Goal: Information Seeking & Learning: Check status

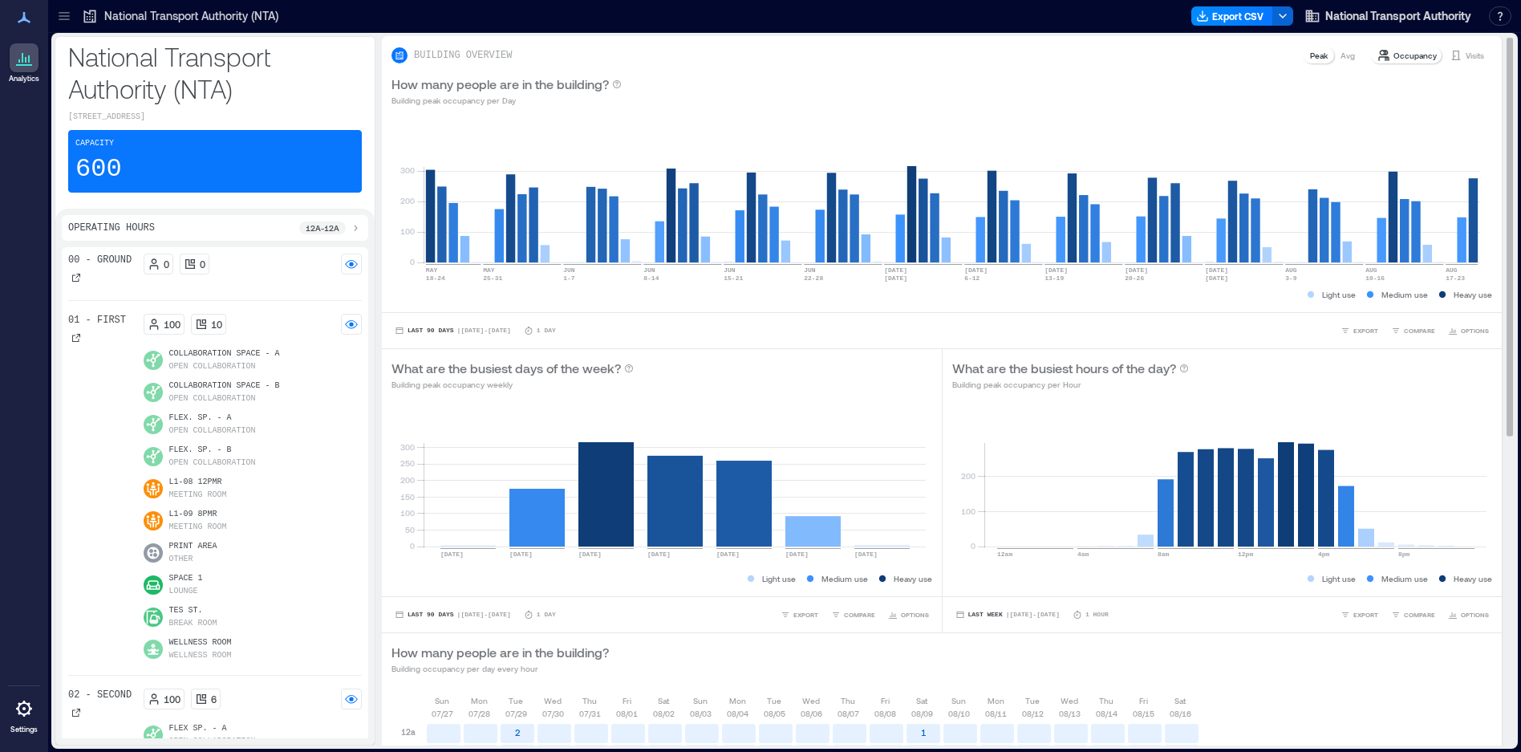
click at [1340, 60] on p "Avg" at bounding box center [1347, 55] width 14 height 13
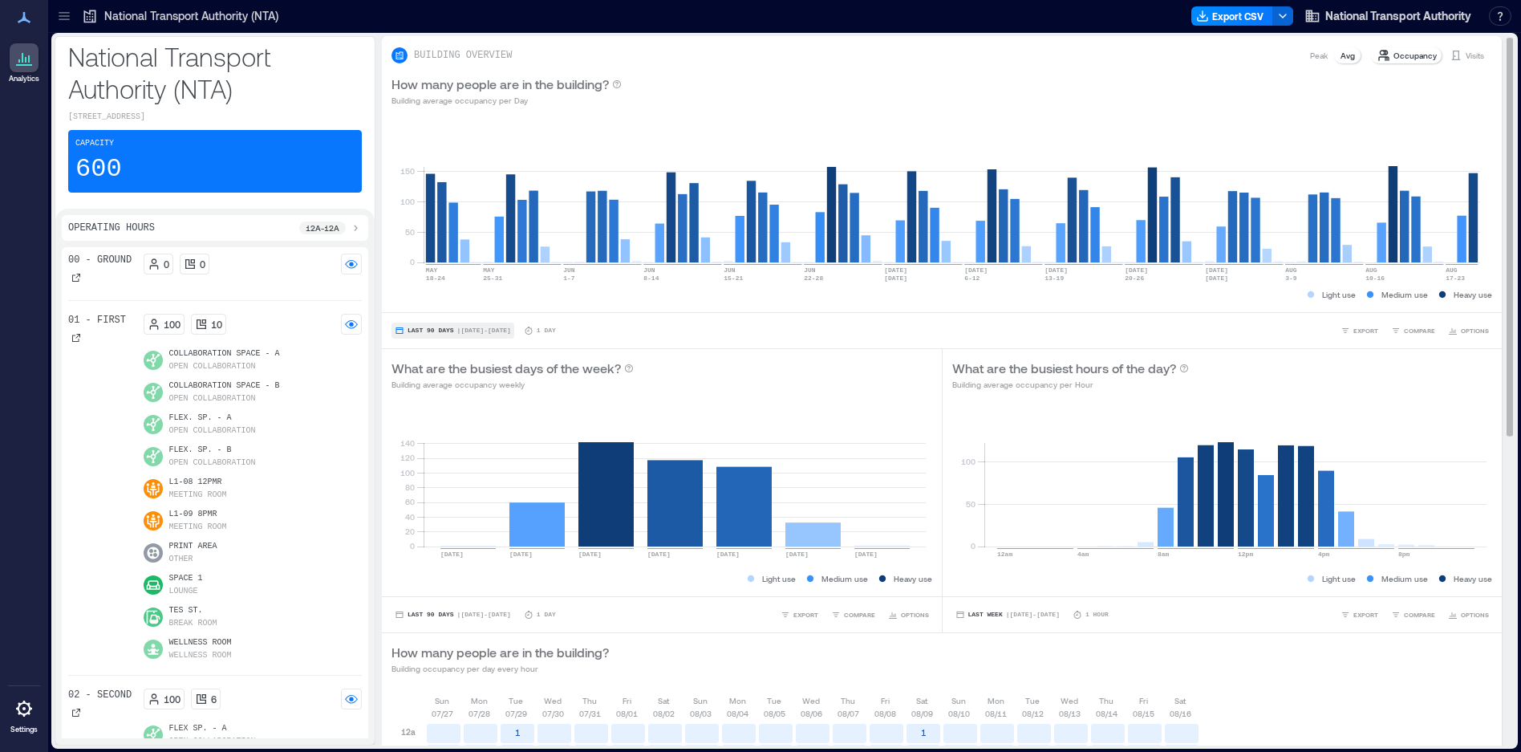
click at [439, 326] on button "Last 90 Days | [DATE] - [DATE]" at bounding box center [452, 330] width 123 height 16
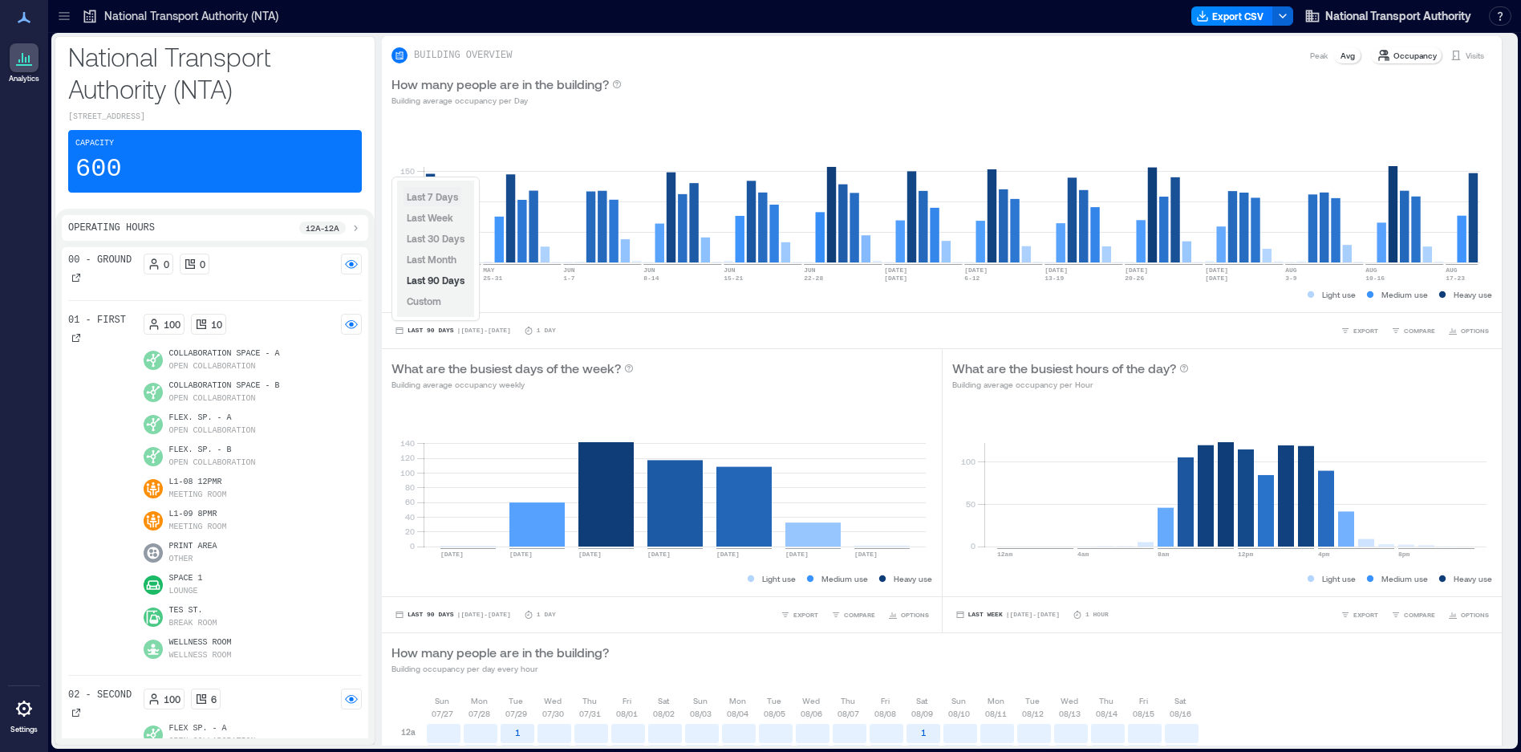
click at [428, 197] on span "Last 7 Days" at bounding box center [432, 196] width 51 height 11
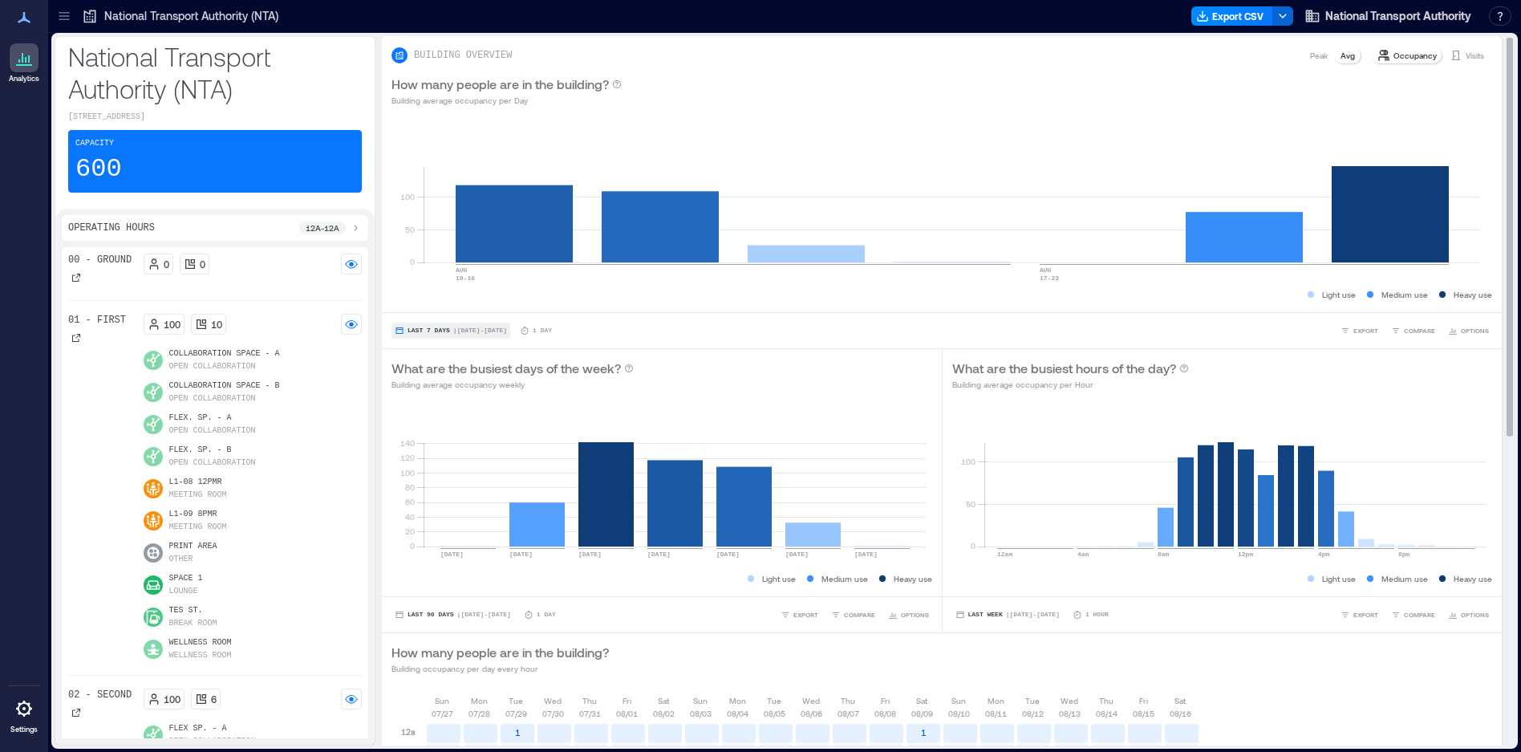
click at [470, 331] on span "| [DATE] - [DATE]" at bounding box center [480, 331] width 54 height 0
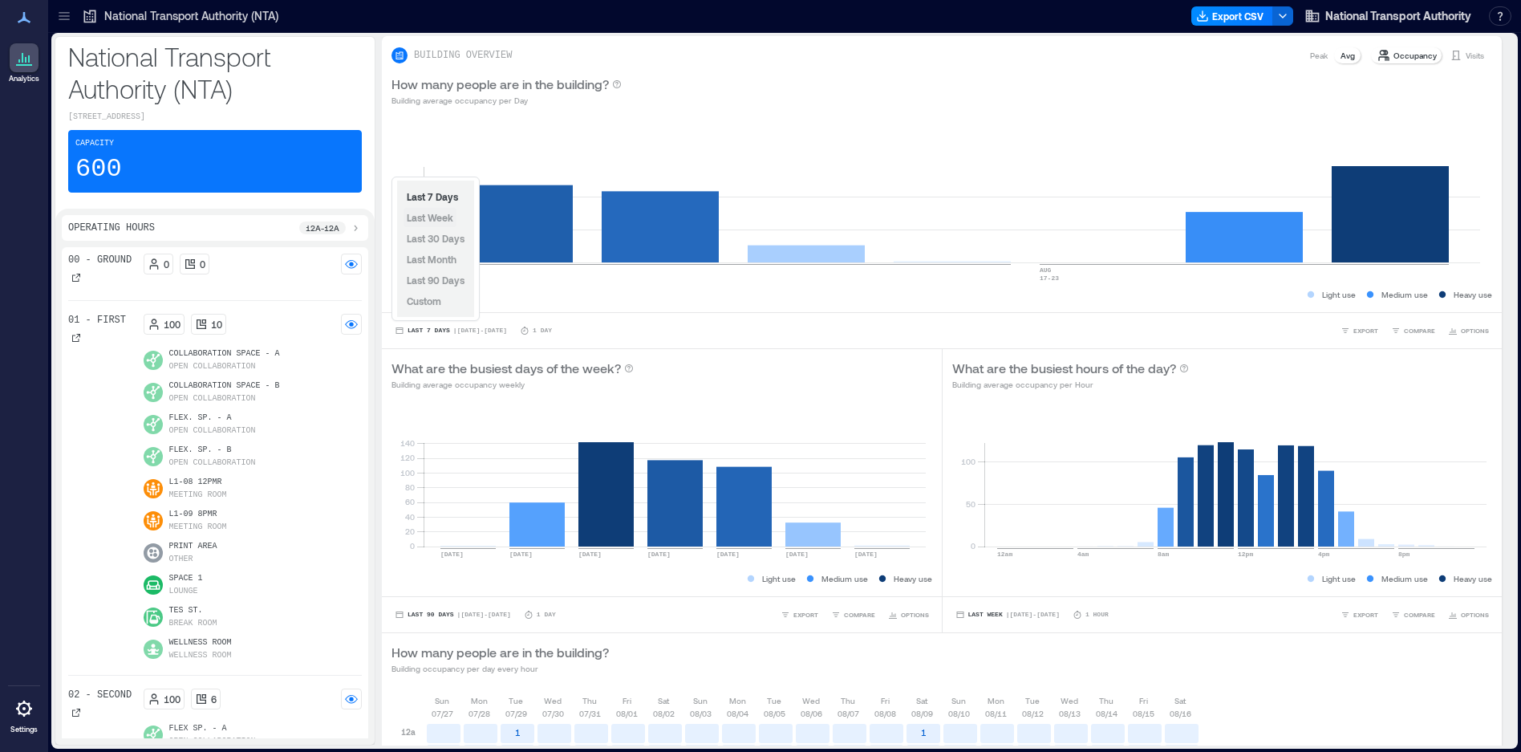
click at [429, 221] on span "Last Week" at bounding box center [430, 217] width 47 height 11
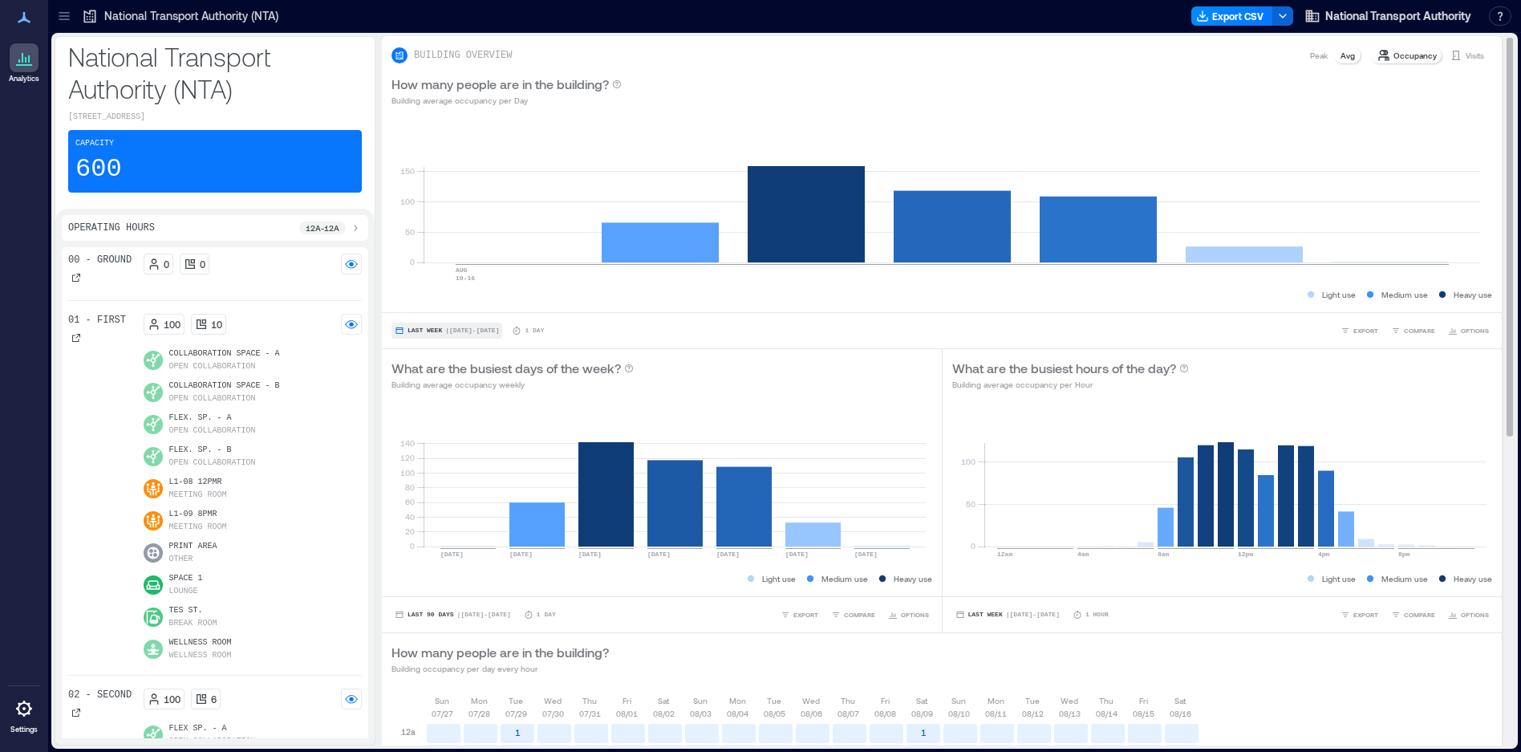
click at [486, 331] on span "| [DATE] - [DATE]" at bounding box center [472, 331] width 54 height 0
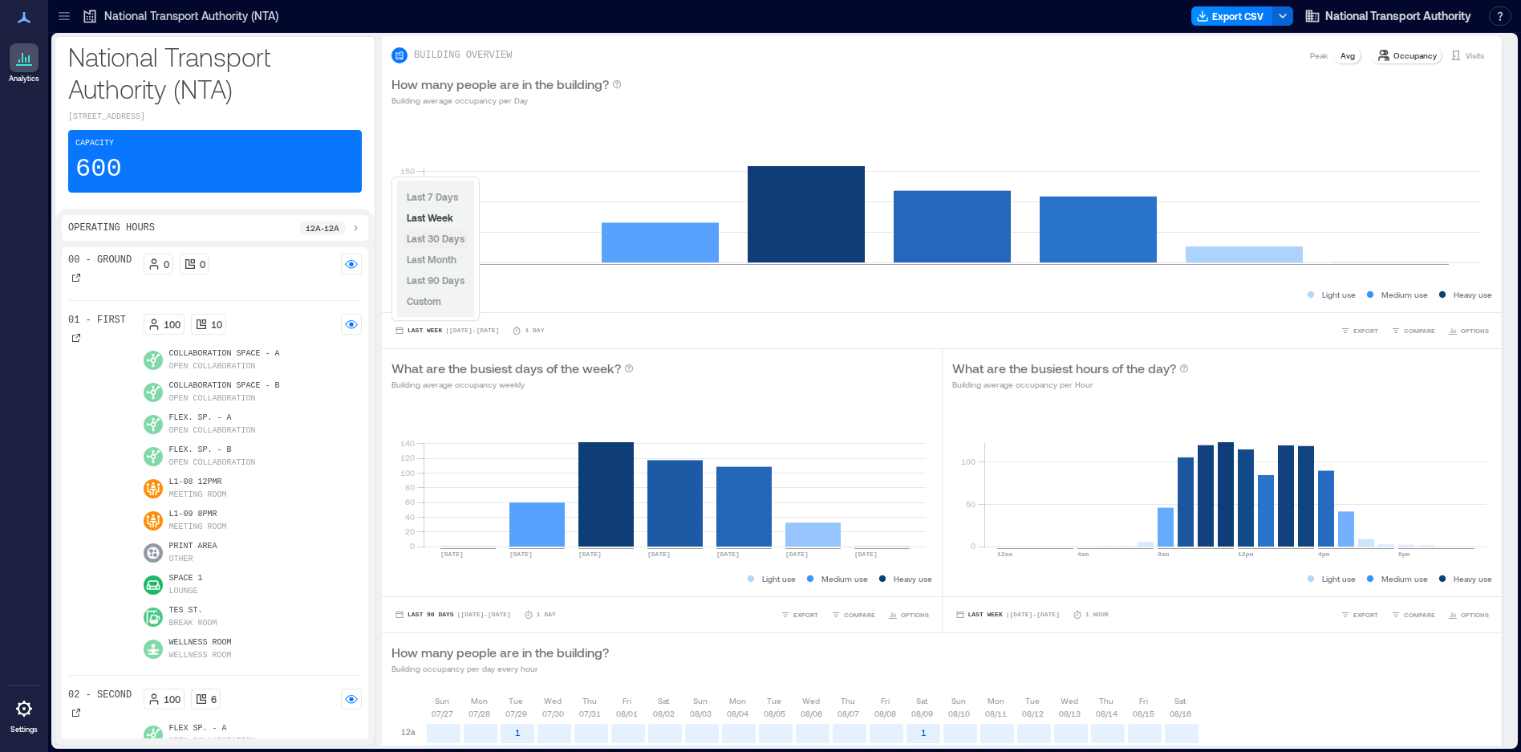
click at [433, 237] on span "Last 30 Days" at bounding box center [436, 238] width 58 height 11
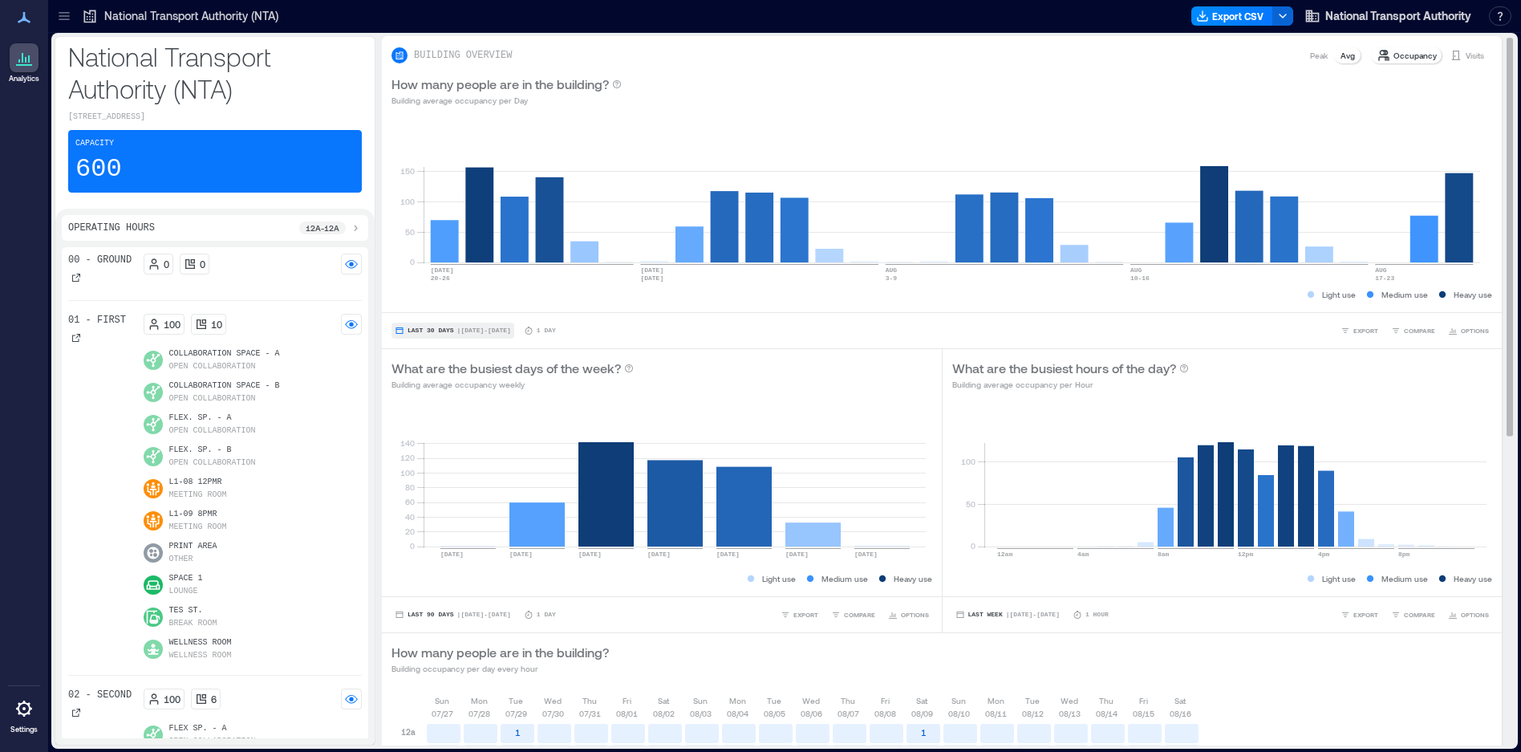
click at [432, 331] on span "Last 30 Days" at bounding box center [431, 331] width 47 height 0
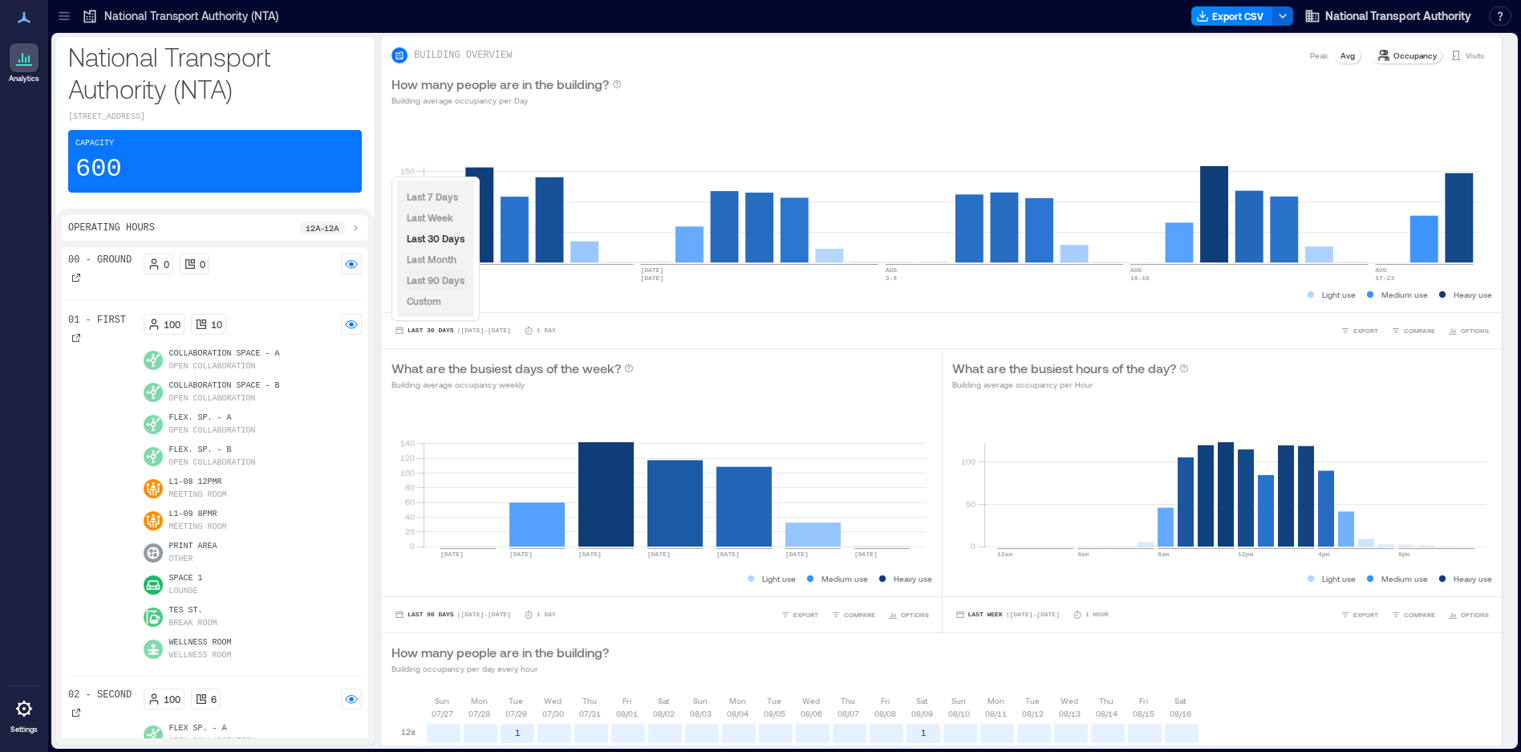
click at [425, 280] on span "Last 90 Days" at bounding box center [436, 279] width 58 height 11
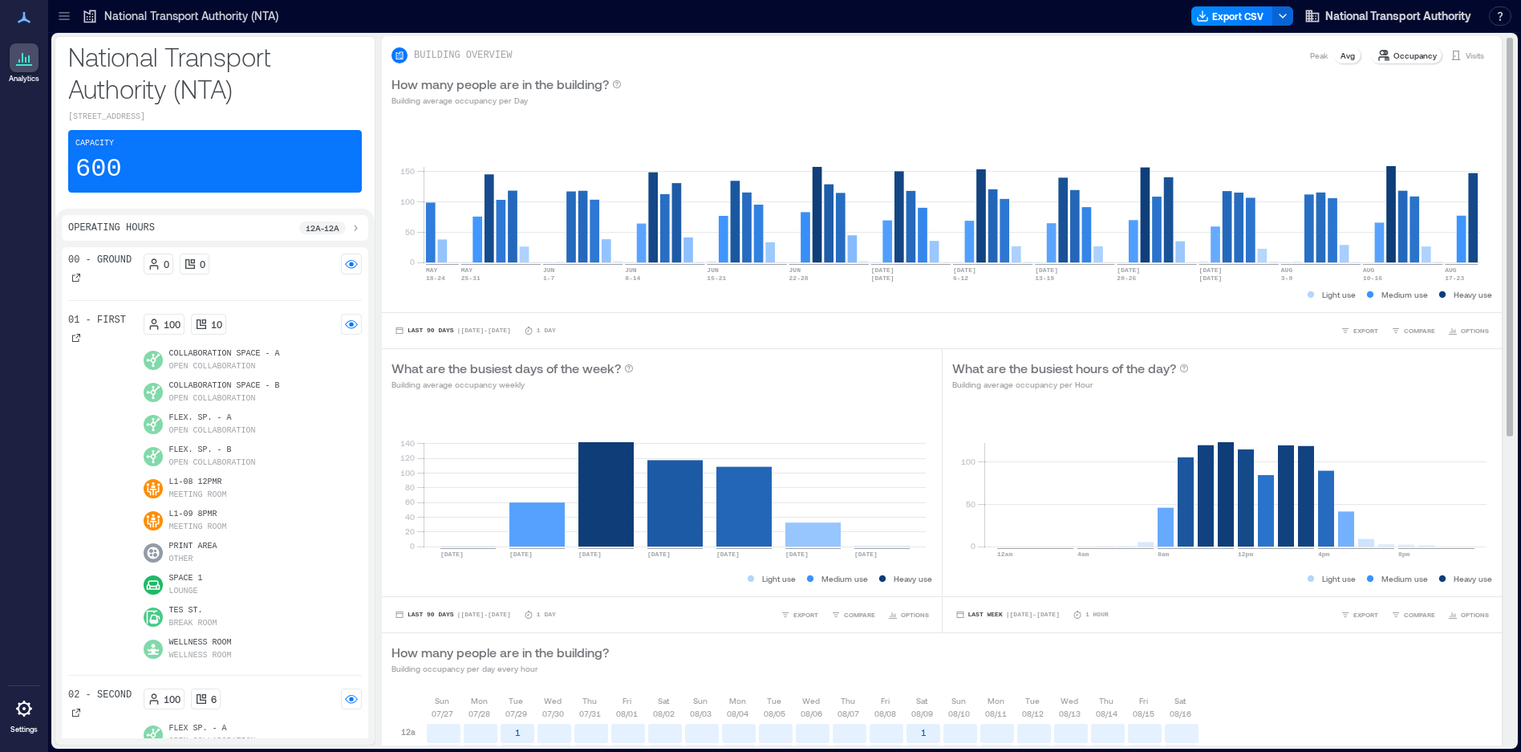
click at [1399, 55] on p "Occupancy" at bounding box center [1414, 55] width 43 height 13
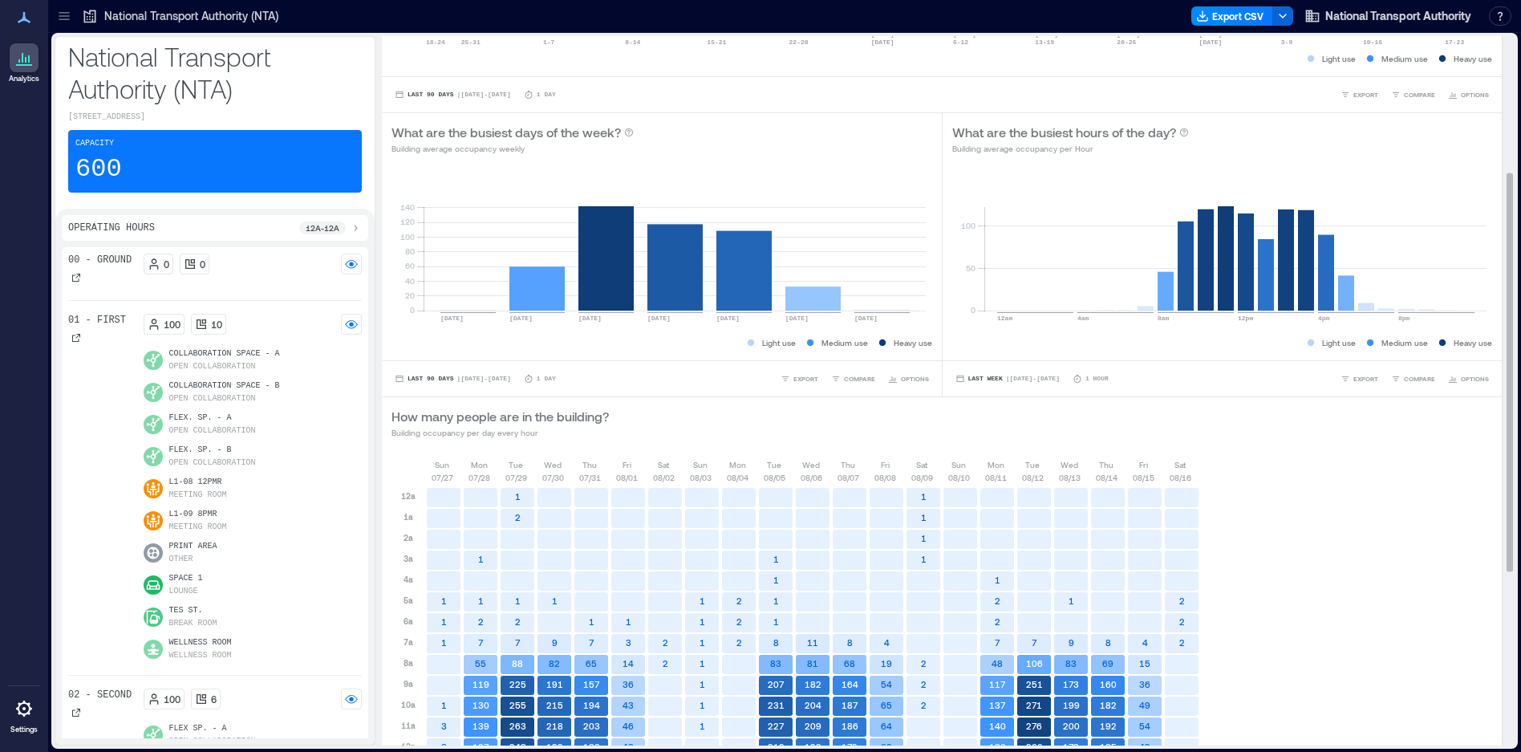
scroll to position [241, 0]
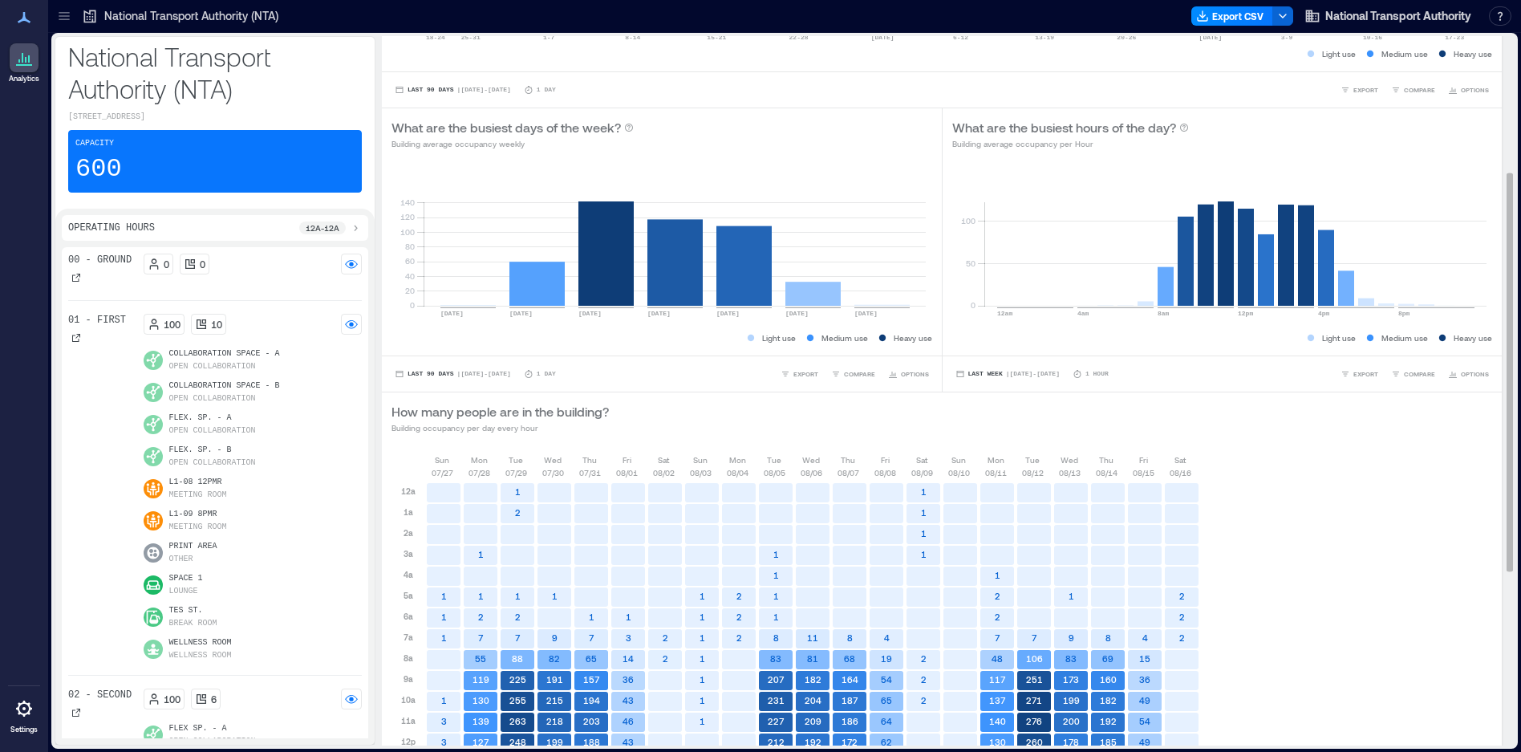
drag, startPoint x: 741, startPoint y: 412, endPoint x: 704, endPoint y: 415, distance: 37.8
click at [704, 415] on div "How many people are in the building? Building occupancy per day every hour" at bounding box center [941, 418] width 1101 height 32
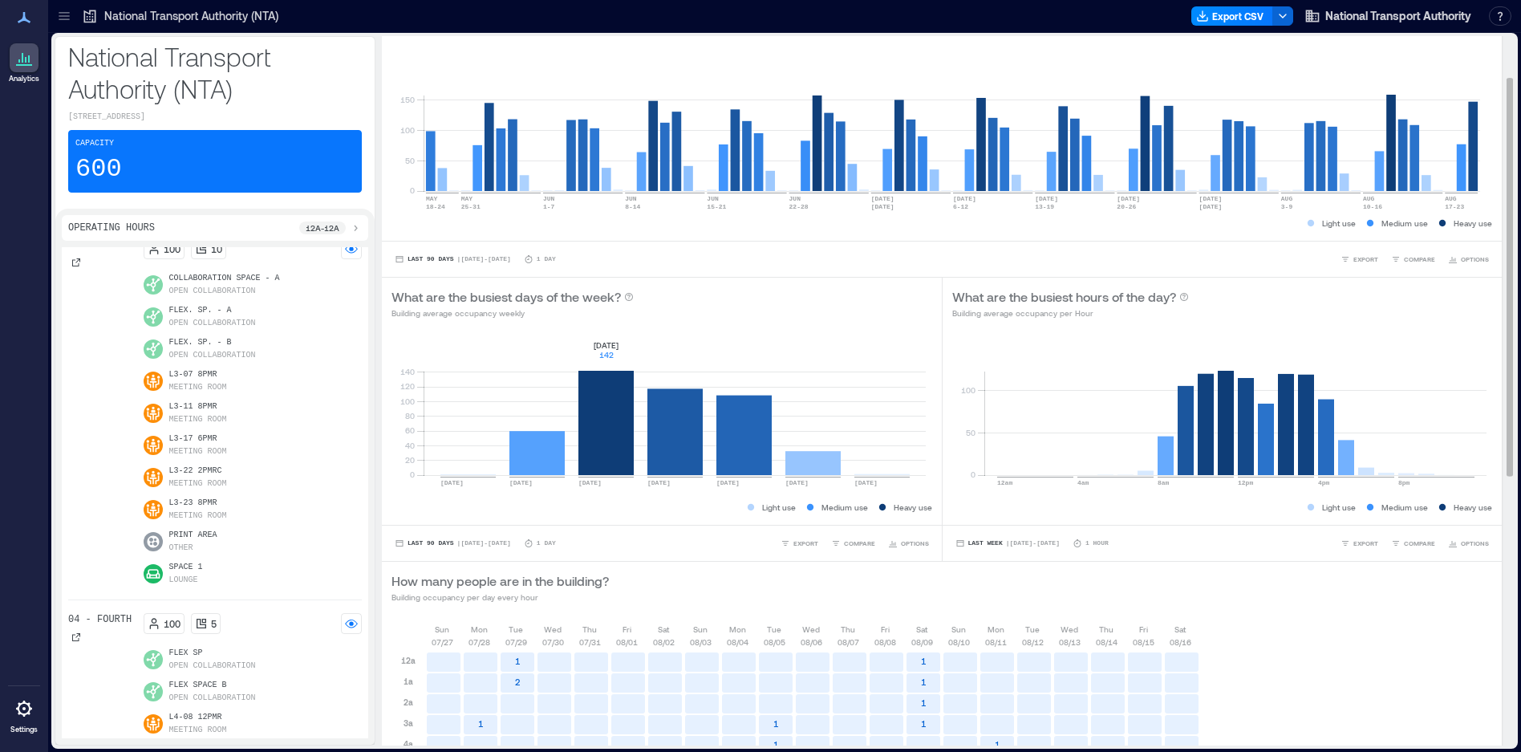
scroll to position [0, 0]
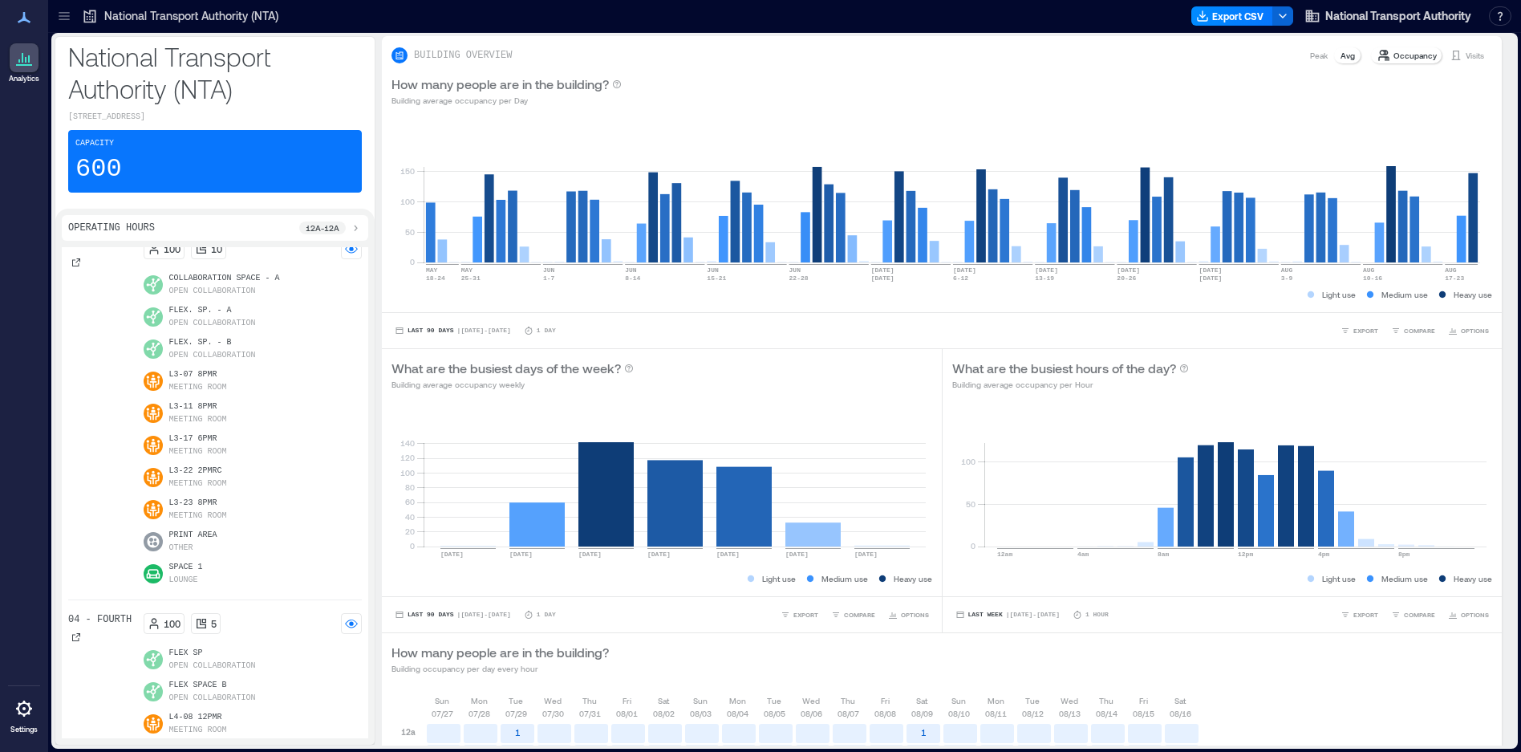
click at [24, 55] on icon at bounding box center [23, 57] width 19 height 19
click at [19, 66] on icon at bounding box center [24, 65] width 16 height 2
click at [197, 10] on p "National Transport Authority (NTA)" at bounding box center [191, 16] width 174 height 16
click at [1406, 12] on span "National Transport Authority" at bounding box center [1398, 16] width 146 height 16
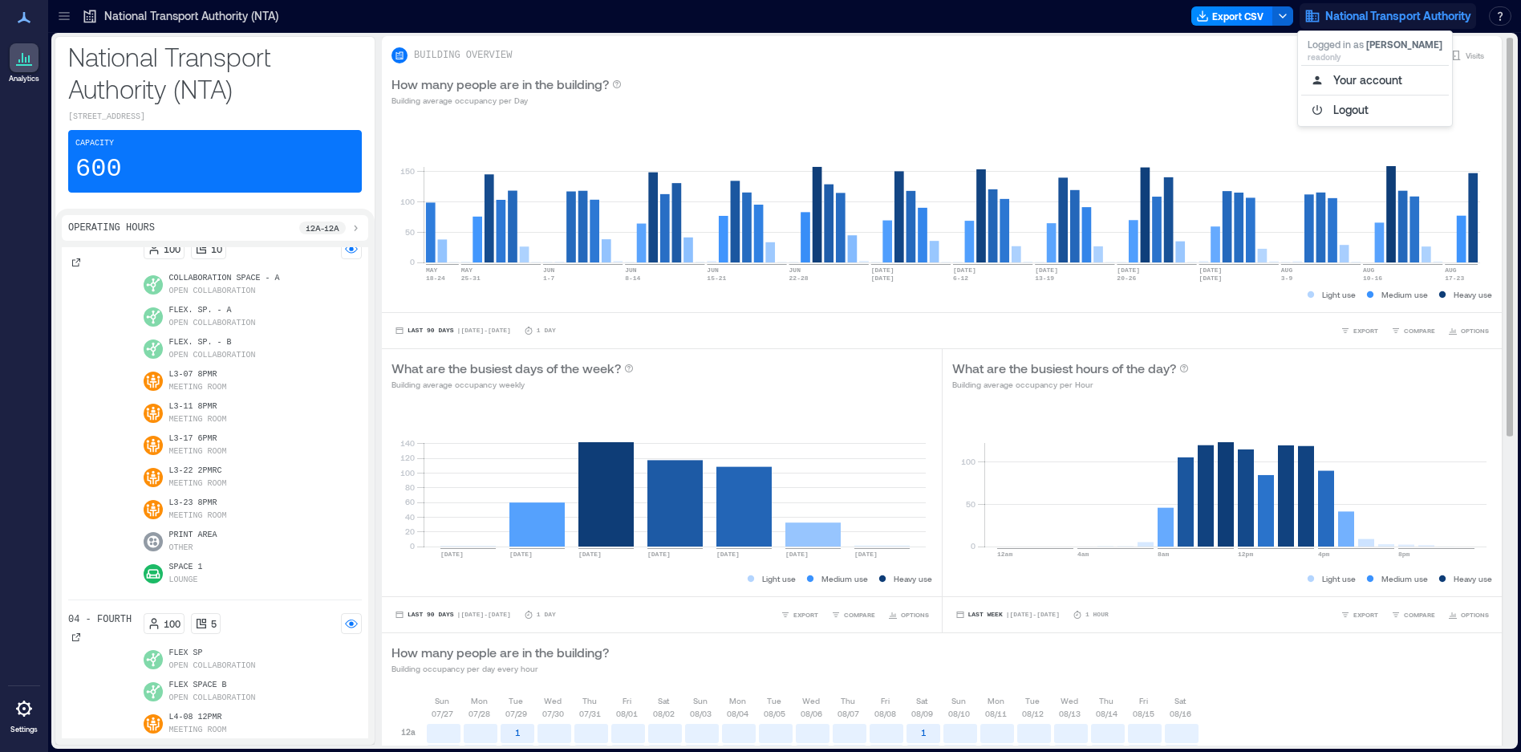
click at [1206, 125] on div "0 50 100 150 [DATE]-[DATE] [DATE]-[DATE] [DATE]-[DATE] [DATE]-[DATE] [DATE]-[DA…" at bounding box center [942, 214] width 1120 height 196
click at [1394, 53] on p "Occupancy" at bounding box center [1414, 55] width 43 height 13
